Goal: Information Seeking & Learning: Learn about a topic

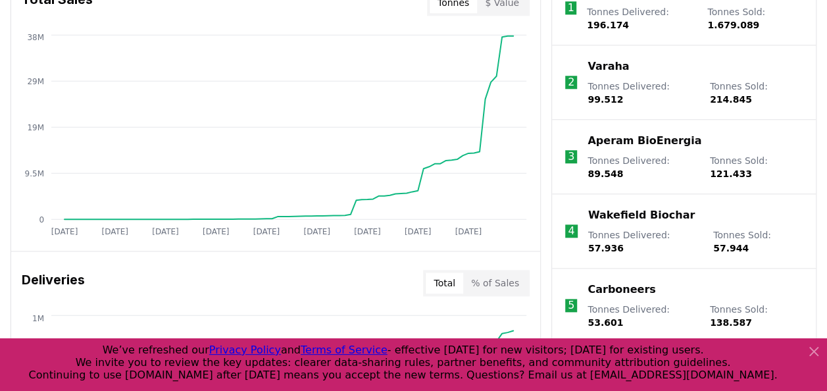
scroll to position [566, 0]
click at [811, 352] on icon at bounding box center [814, 351] width 16 height 16
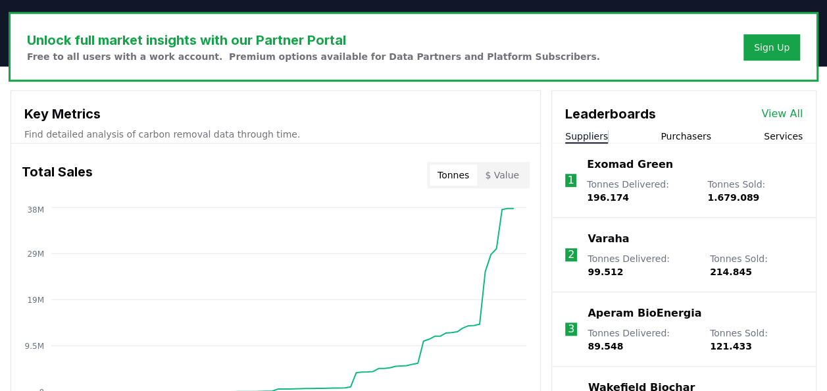
scroll to position [437, 0]
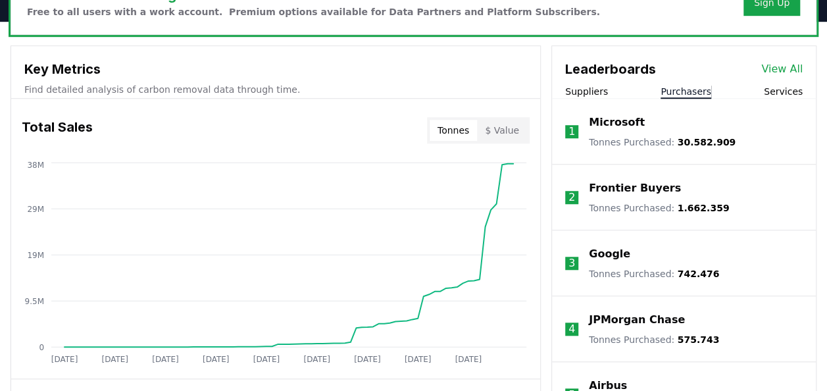
click at [689, 87] on button "Purchasers" at bounding box center [685, 91] width 51 height 13
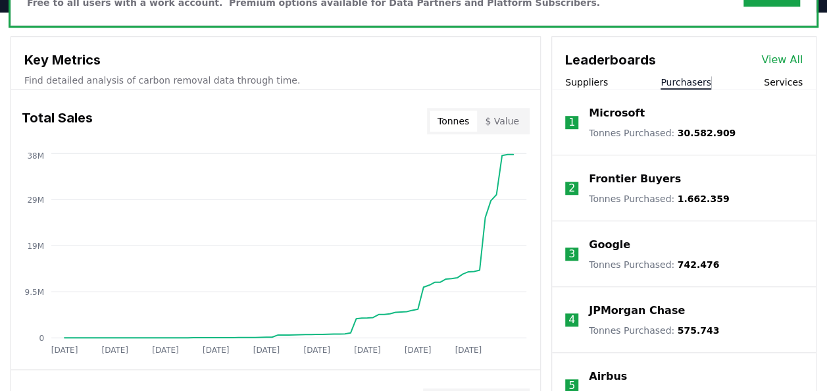
scroll to position [446, 0]
click at [784, 85] on button "Services" at bounding box center [783, 82] width 39 height 13
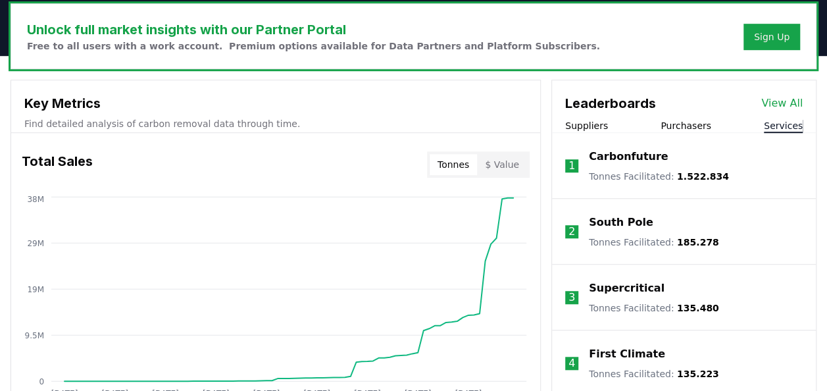
scroll to position [404, 0]
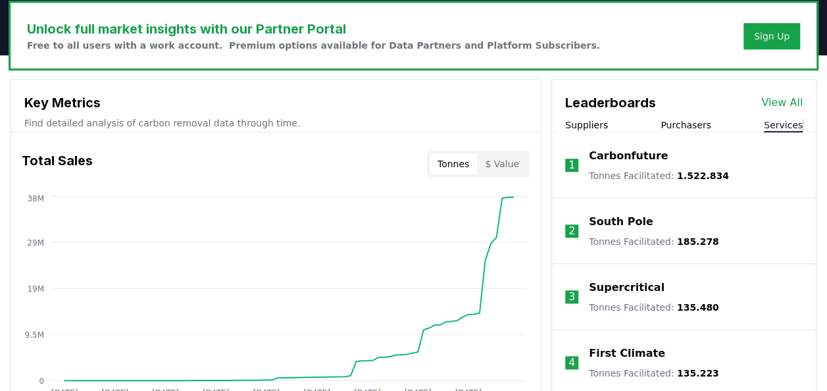
click at [687, 122] on button "Purchasers" at bounding box center [685, 124] width 51 height 13
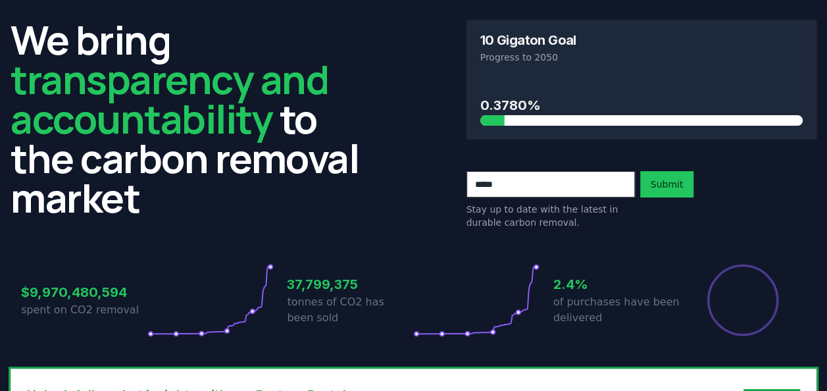
scroll to position [0, 0]
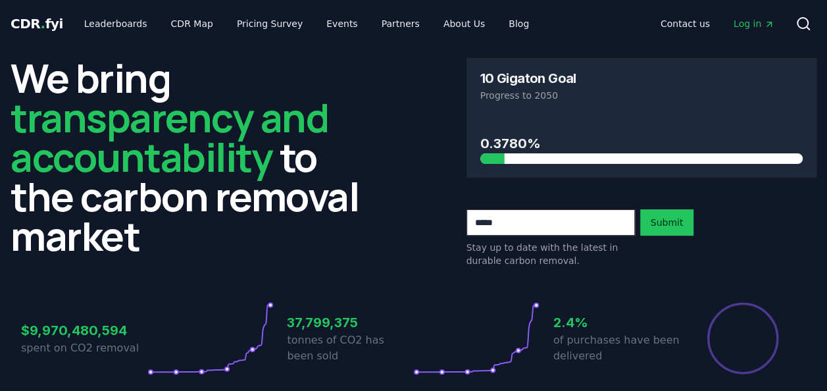
click at [504, 137] on h3 "0.3780%" at bounding box center [641, 144] width 323 height 20
drag, startPoint x: 504, startPoint y: 137, endPoint x: 405, endPoint y: 168, distance: 103.4
click at [405, 168] on div "We bring transparency and accountability to the carbon removal market 10 Gigato…" at bounding box center [414, 162] width 806 height 209
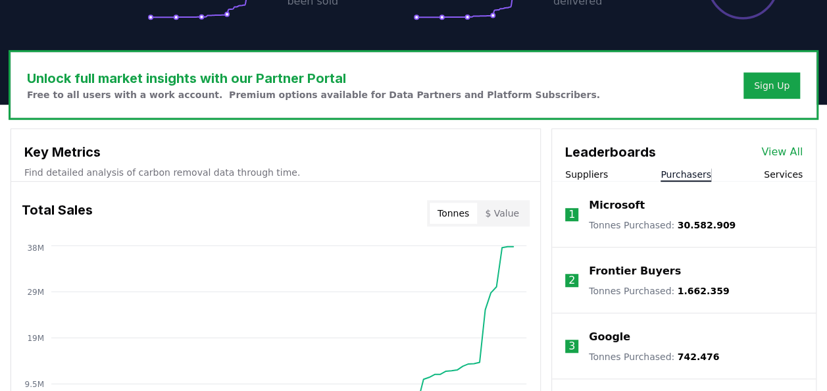
scroll to position [412, 0]
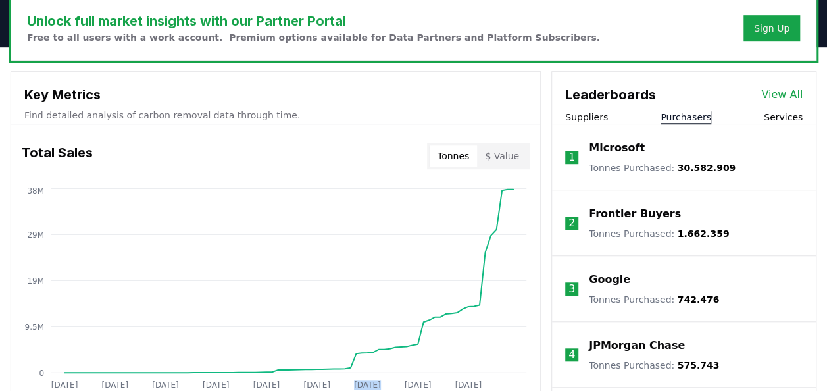
drag, startPoint x: 326, startPoint y: 207, endPoint x: 428, endPoint y: 209, distance: 102.6
click at [428, 209] on icon "[DATE] [DATE] [DATE] [DATE] [DATE] [DATE] [DATE] [DATE] [DATE] 0 9.5M 19M 29M 3…" at bounding box center [270, 290] width 518 height 210
click at [510, 146] on button "$ Value" at bounding box center [502, 155] width 50 height 21
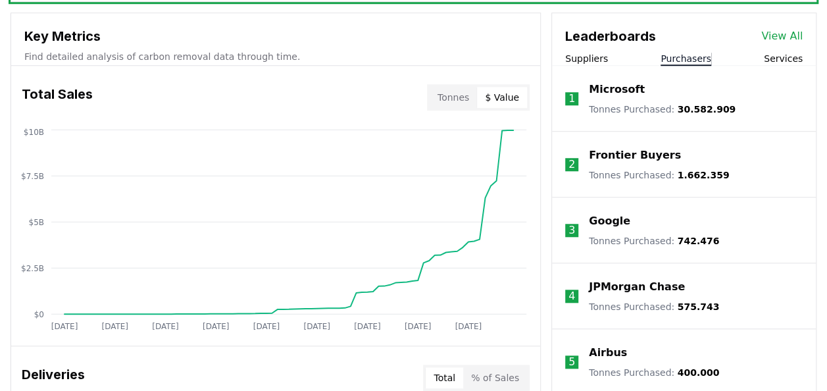
scroll to position [482, 0]
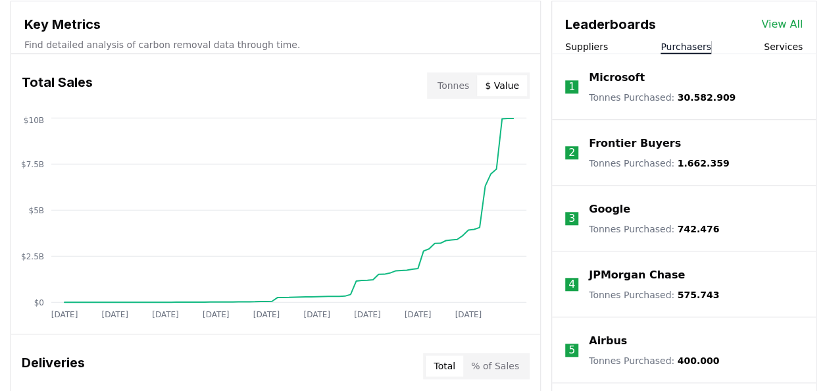
click at [486, 371] on button "% of Sales" at bounding box center [495, 365] width 64 height 21
click at [452, 362] on button "Total" at bounding box center [444, 365] width 37 height 21
click at [506, 158] on icon "[DATE] [DATE] [DATE] [DATE] [DATE] [DATE] [DATE] [DATE] [DATE] $0 $2.5B $5B $7.…" at bounding box center [270, 219] width 518 height 210
click at [456, 80] on button "Tonnes" at bounding box center [453, 85] width 47 height 21
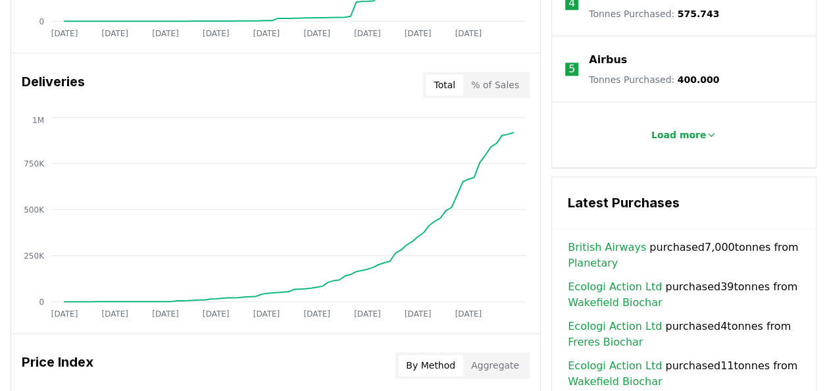
scroll to position [766, 0]
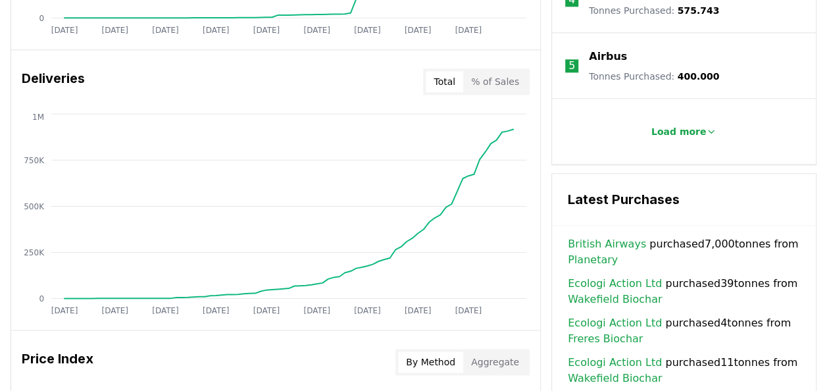
click at [501, 68] on div "Total % of Sales" at bounding box center [476, 81] width 107 height 26
click at [503, 76] on button "% of Sales" at bounding box center [495, 81] width 64 height 21
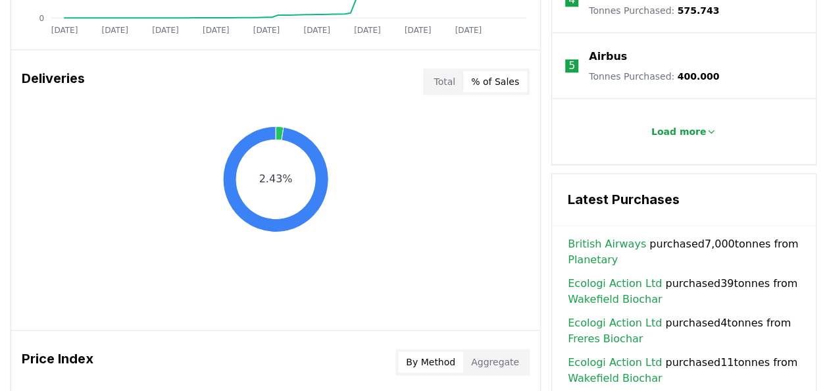
click at [456, 88] on button "Total" at bounding box center [444, 81] width 37 height 21
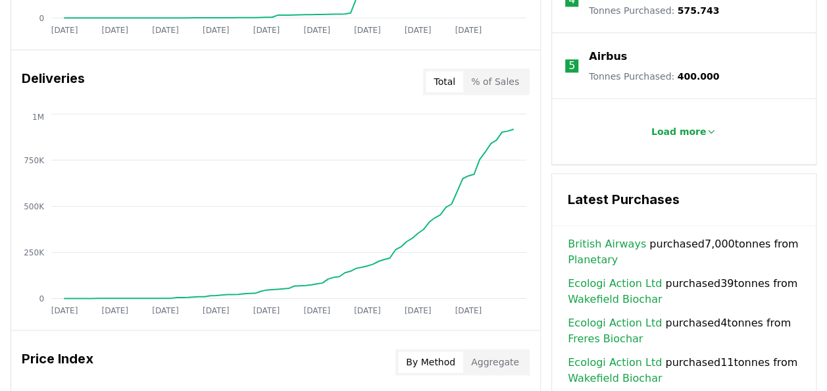
scroll to position [1062, 0]
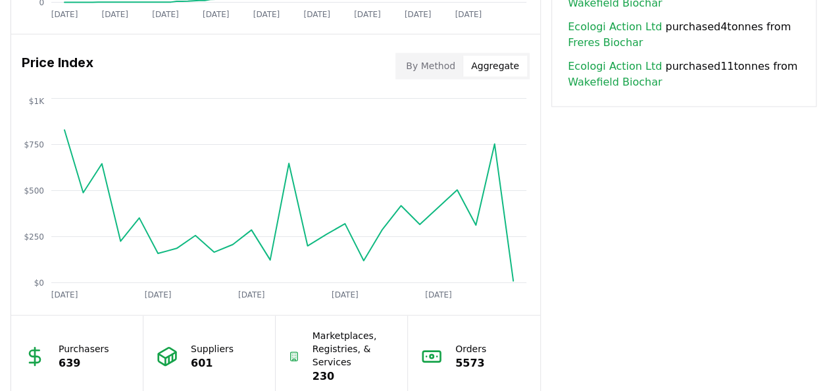
click at [489, 61] on button "Aggregate" at bounding box center [495, 65] width 64 height 21
click at [454, 62] on button "By Method" at bounding box center [430, 65] width 65 height 21
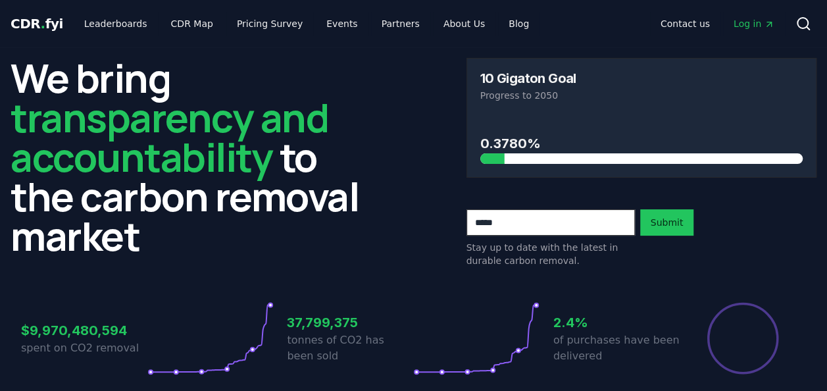
scroll to position [159, 0]
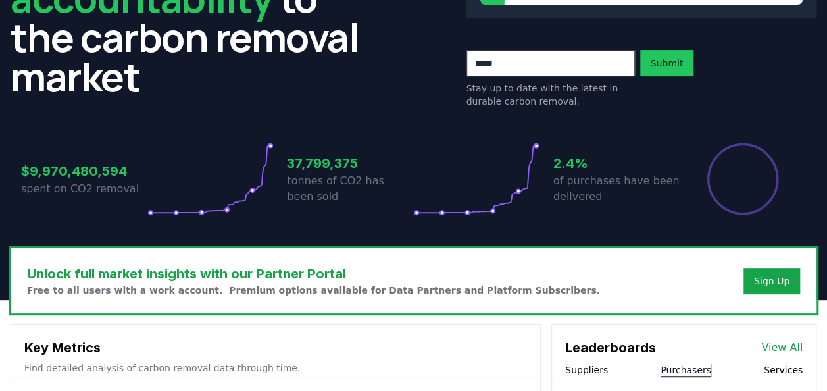
click at [59, 167] on h3 "$9,970,480,594" at bounding box center [84, 171] width 126 height 20
click at [375, 167] on h3 "37,799,375" at bounding box center [350, 163] width 126 height 20
